Goal: Information Seeking & Learning: Learn about a topic

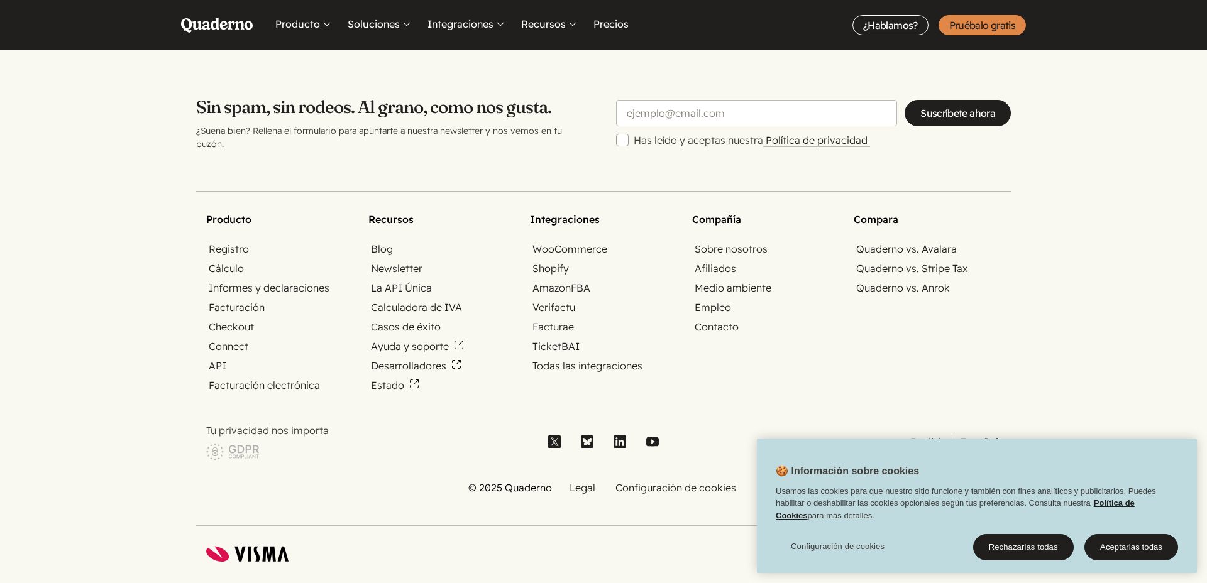
scroll to position [4165, 0]
click at [575, 483] on link "Legal" at bounding box center [582, 490] width 31 height 14
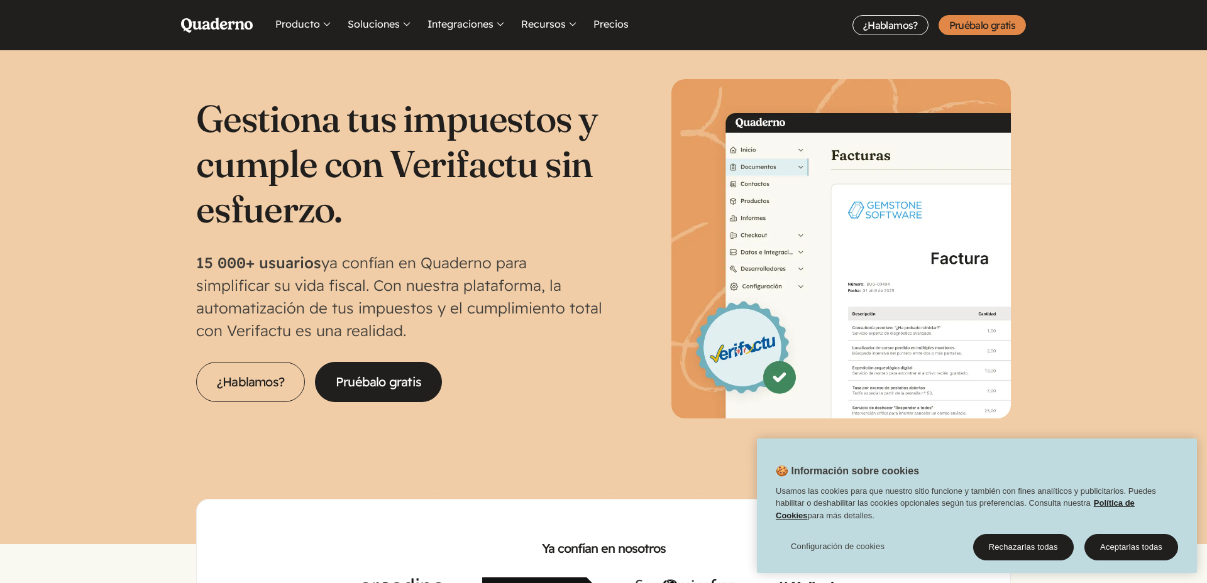
scroll to position [0, 0]
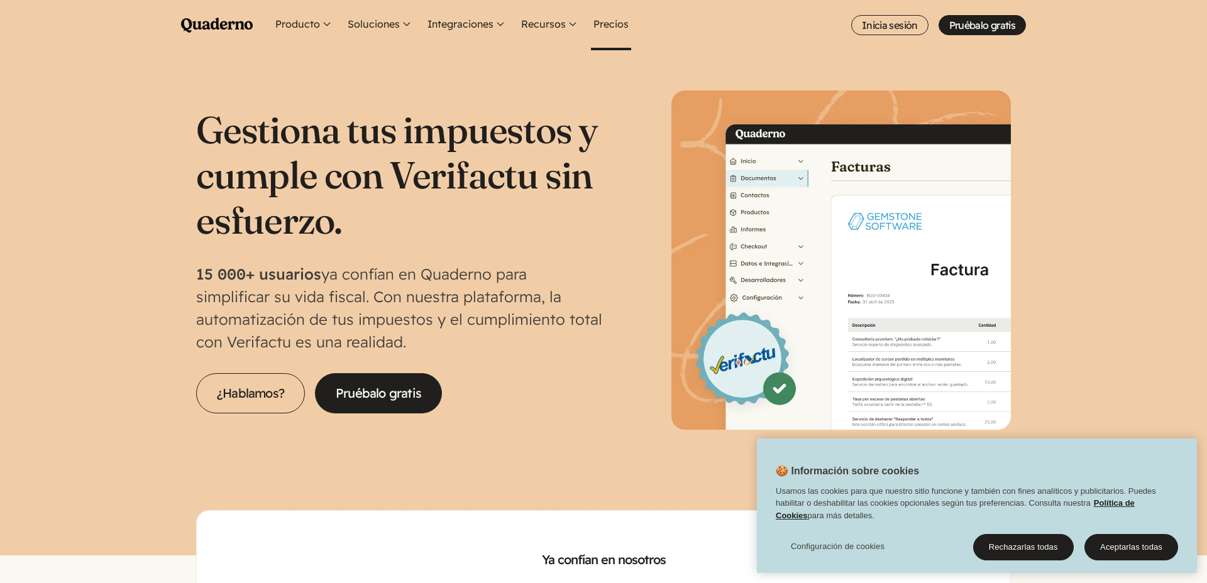
click at [622, 29] on link "Precios" at bounding box center [611, 25] width 40 height 50
click at [309, 32] on button "Producto" at bounding box center [304, 25] width 62 height 50
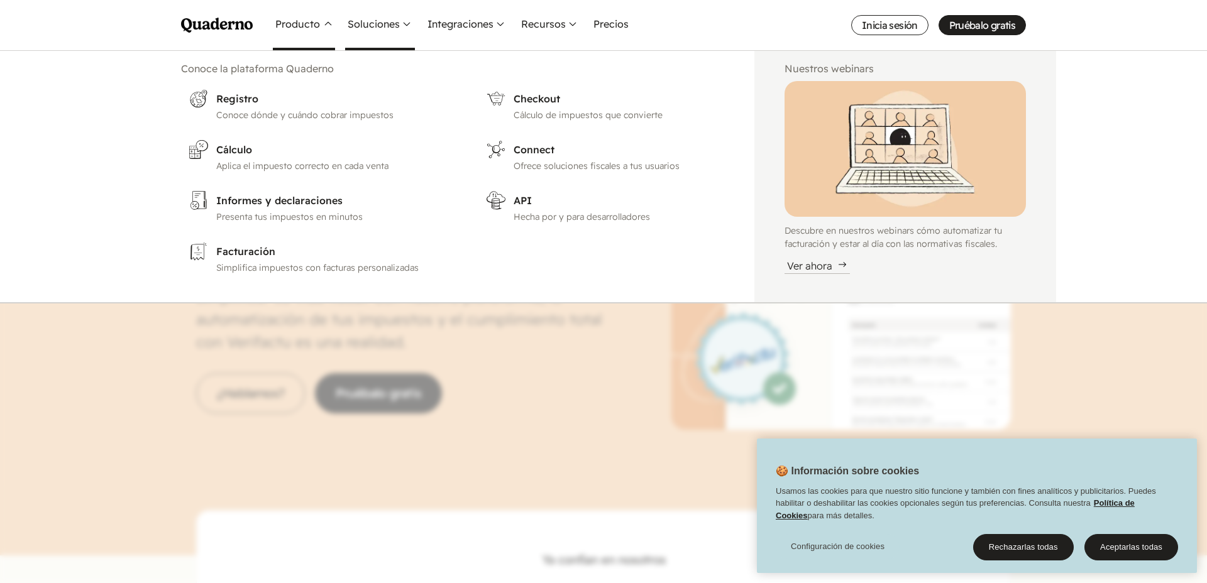
click at [366, 26] on button "Soluciones" at bounding box center [380, 25] width 70 height 50
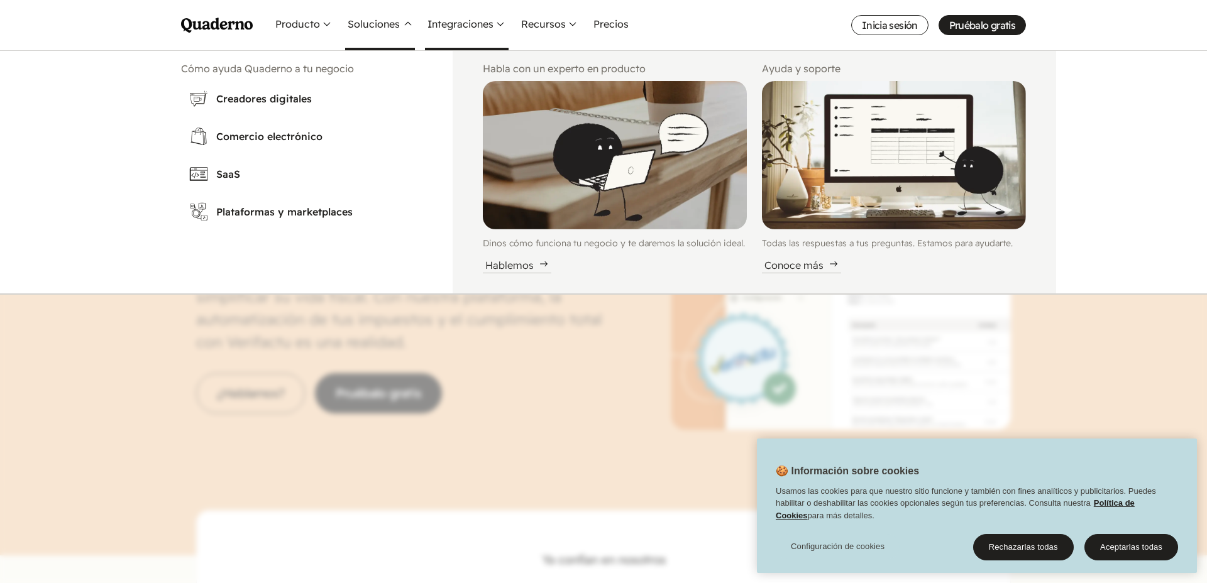
click at [441, 30] on button "Integraciones" at bounding box center [467, 25] width 84 height 50
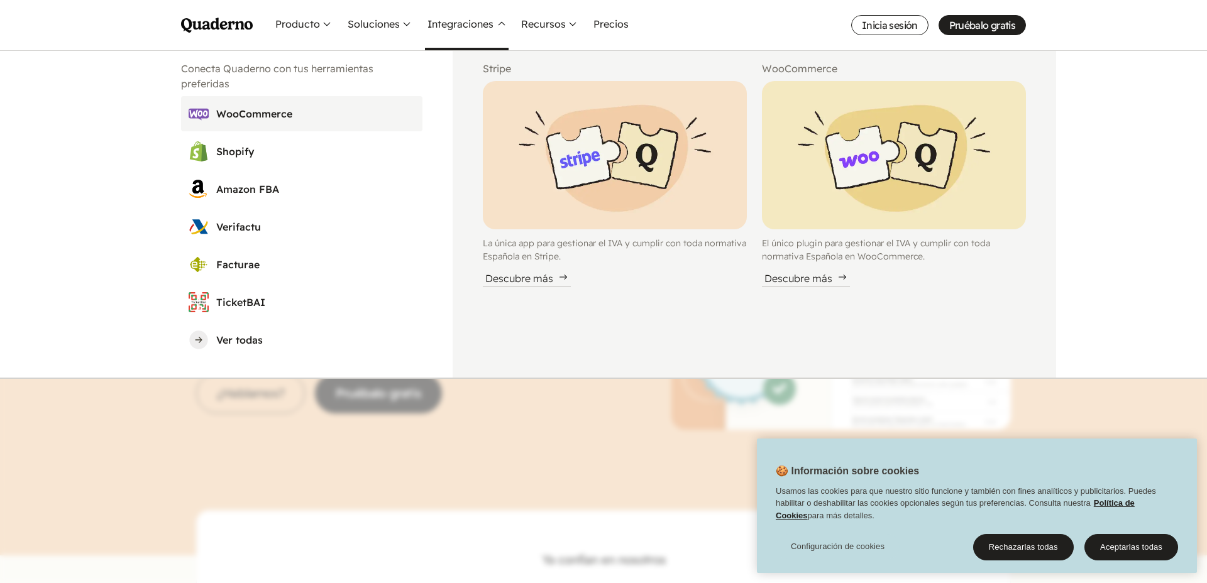
click at [263, 118] on h3 "WooCommerce" at bounding box center [315, 113] width 199 height 15
